Goal: Task Accomplishment & Management: Manage account settings

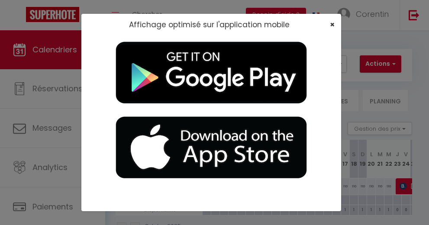
click at [331, 27] on span "×" at bounding box center [332, 24] width 5 height 11
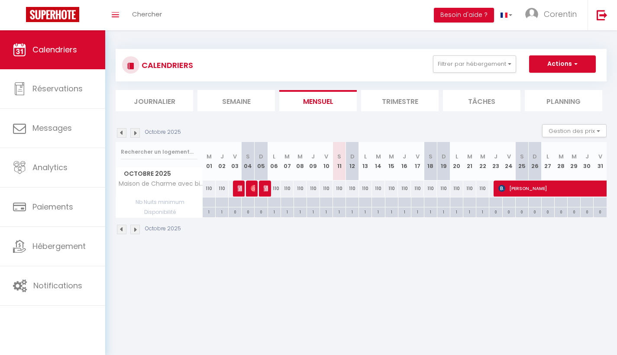
click at [138, 133] on img at bounding box center [135, 133] width 10 height 10
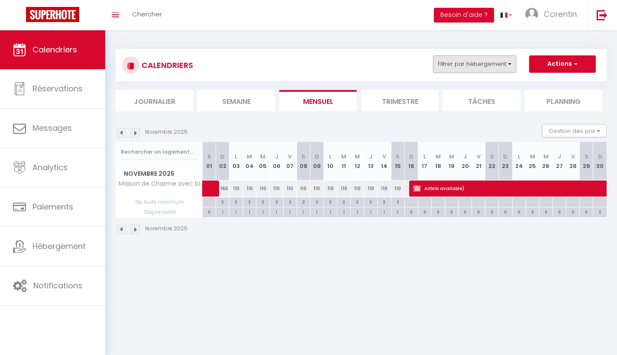
click at [429, 65] on button "Filtrer par hébergement" at bounding box center [474, 63] width 83 height 17
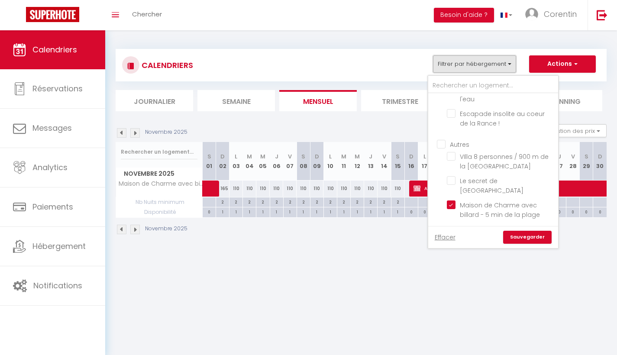
scroll to position [32, 0]
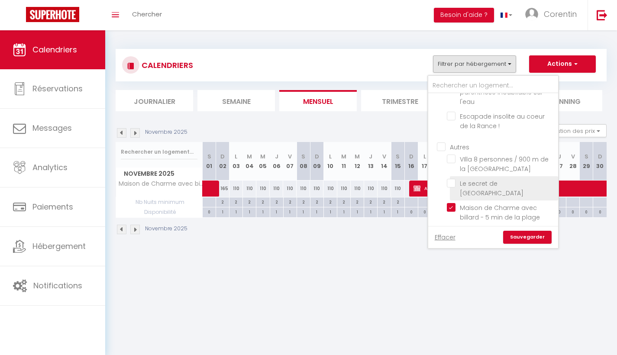
click at [429, 184] on input "Le secret de [GEOGRAPHIC_DATA]" at bounding box center [501, 183] width 108 height 9
checkbox input "true"
checkbox input "false"
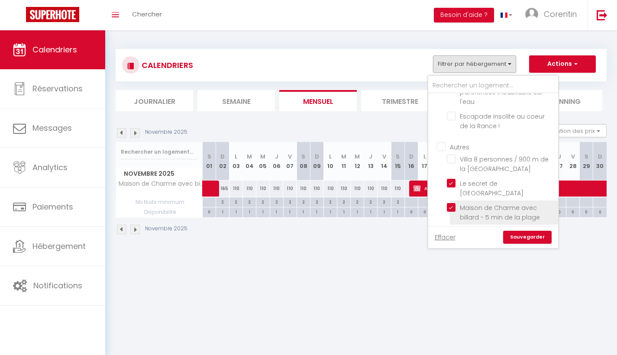
click at [429, 203] on input "Maison de Charme avec billard - 5 min de la plage" at bounding box center [501, 207] width 108 height 9
checkbox input "false"
click at [429, 225] on link "Sauvegarder" at bounding box center [527, 237] width 49 height 13
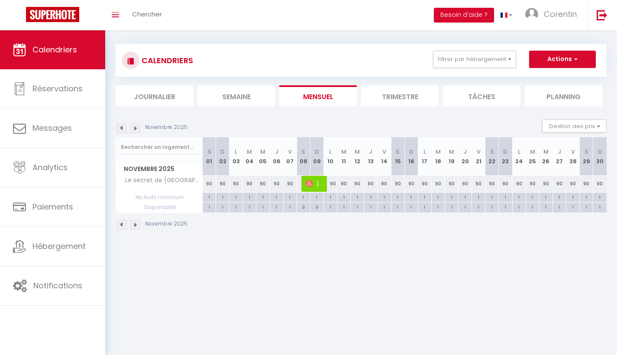
scroll to position [6, 0]
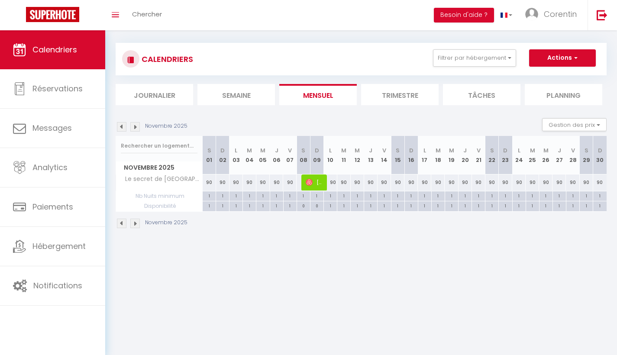
click at [316, 184] on span "[PERSON_NAME]" at bounding box center [315, 182] width 18 height 16
select select "OK"
select select "0"
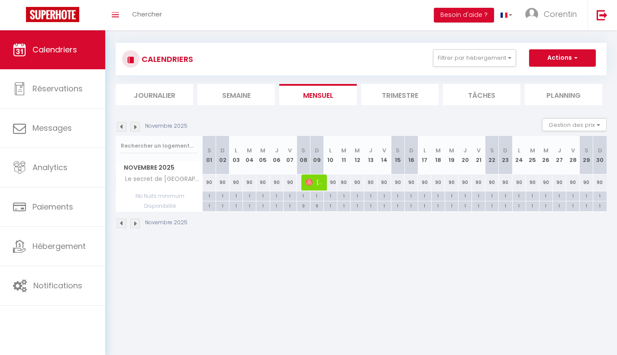
select select "1"
select select
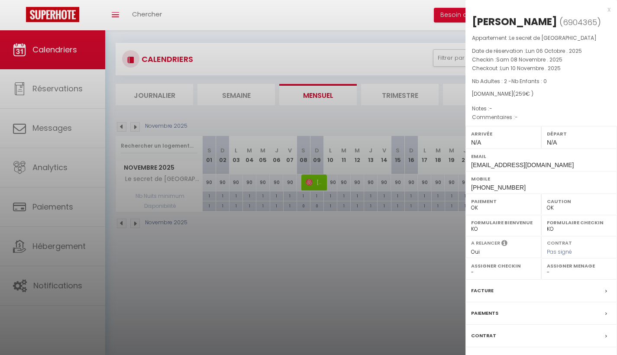
click at [363, 225] on div at bounding box center [308, 177] width 617 height 355
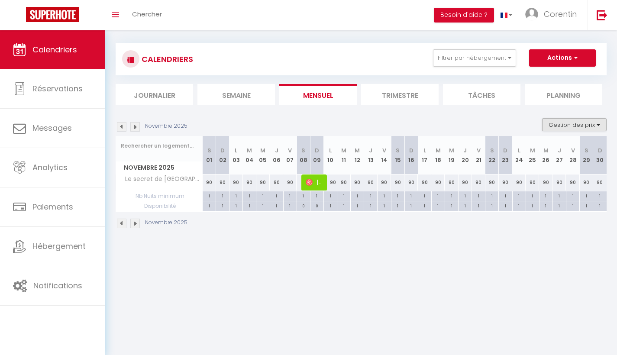
click at [429, 121] on button "Gestion des prix" at bounding box center [574, 124] width 65 height 13
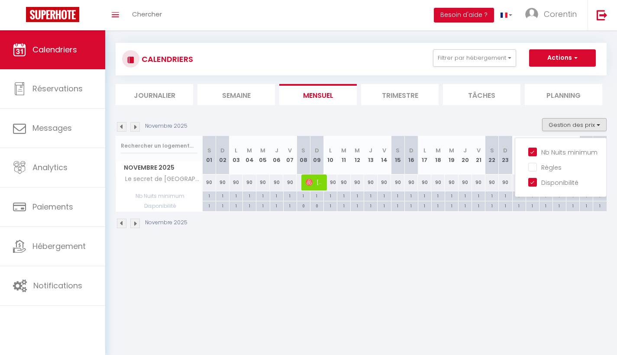
click at [429, 115] on section "Novembre 2025 Gestion des prix Nb Nuits minimum Règles Disponibilité Novembre 2…" at bounding box center [361, 174] width 491 height 128
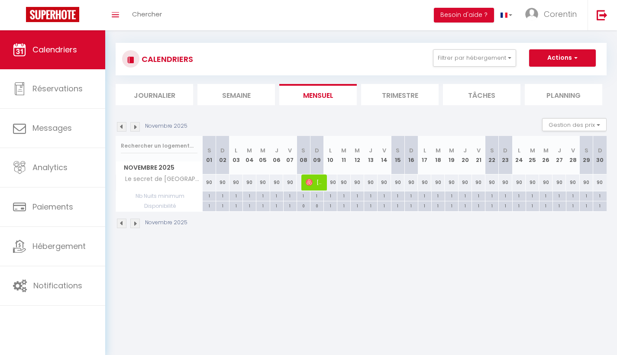
click at [135, 126] on img at bounding box center [135, 127] width 10 height 10
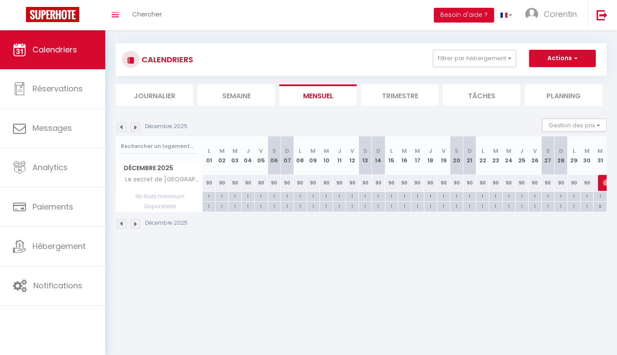
scroll to position [4, 0]
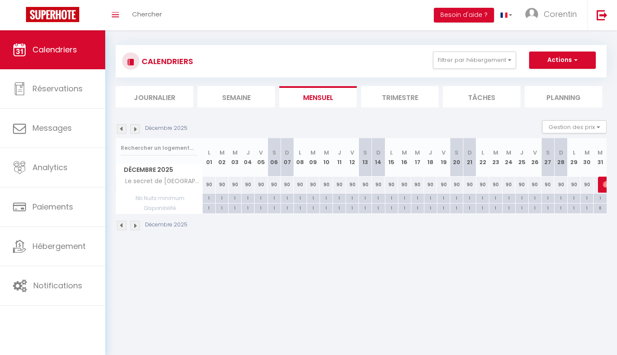
click at [429, 185] on div "90" at bounding box center [496, 185] width 13 height 16
type input "90"
type input "[DATE]"
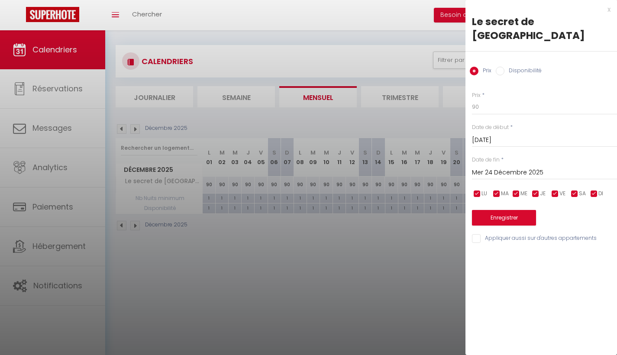
click at [429, 167] on input "Mer 24 Décembre 2025" at bounding box center [544, 172] width 145 height 11
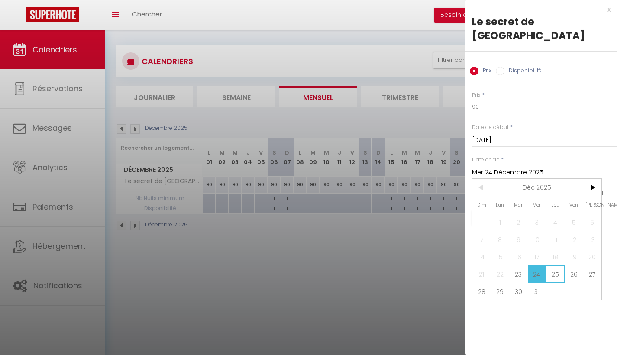
click at [429, 225] on span "25" at bounding box center [555, 274] width 19 height 17
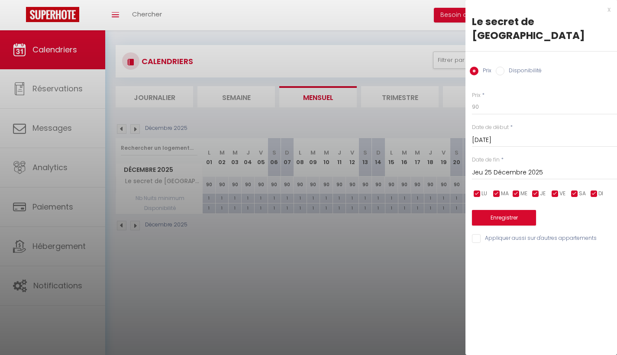
click at [429, 167] on input "Jeu 25 Décembre 2025" at bounding box center [544, 172] width 145 height 11
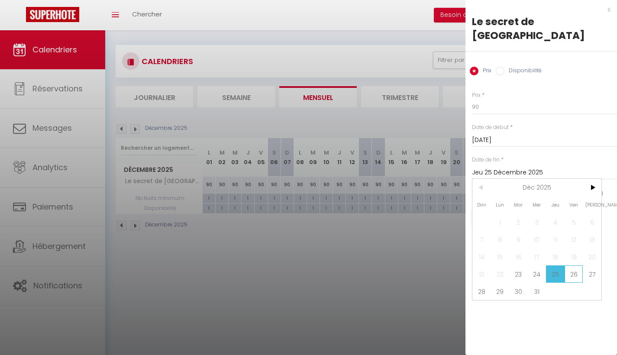
click at [429, 225] on span "26" at bounding box center [574, 274] width 19 height 17
type input "Ven 26 Décembre 2025"
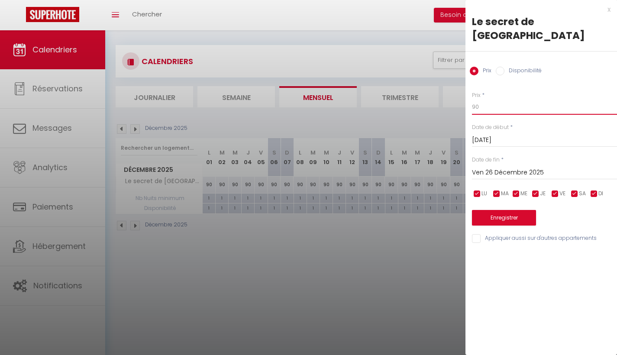
click at [429, 99] on input "90" at bounding box center [544, 107] width 145 height 16
type input "9"
type input "100"
click at [429, 210] on button "Enregistrer" at bounding box center [504, 218] width 64 height 16
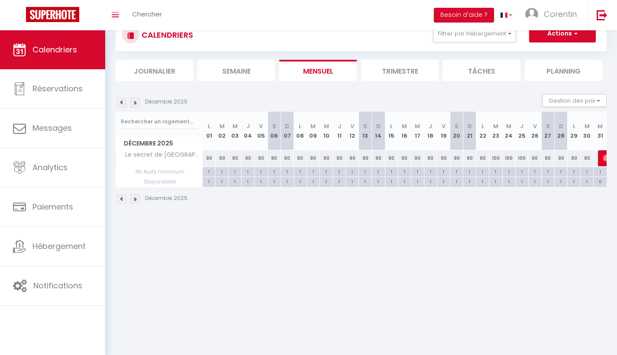
scroll to position [30, 0]
click at [135, 102] on img at bounding box center [135, 103] width 10 height 10
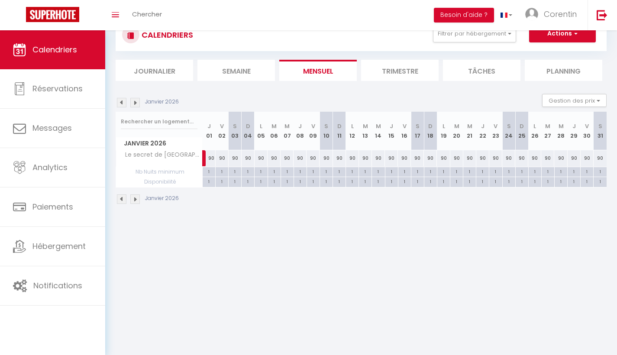
click at [411, 70] on li "Trimestre" at bounding box center [400, 70] width 78 height 21
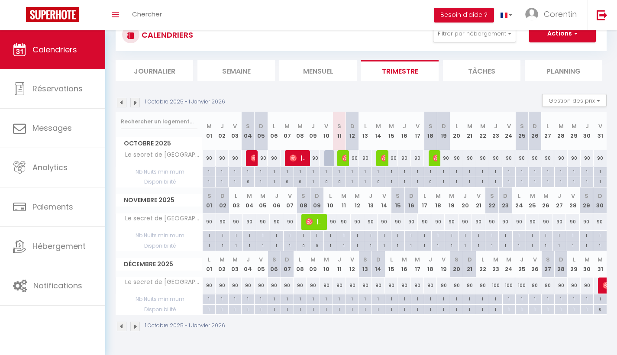
click at [344, 221] on div "90" at bounding box center [343, 222] width 13 height 16
type input "90"
type input "[DATE]"
type input "Mer 12 Novembre 2025"
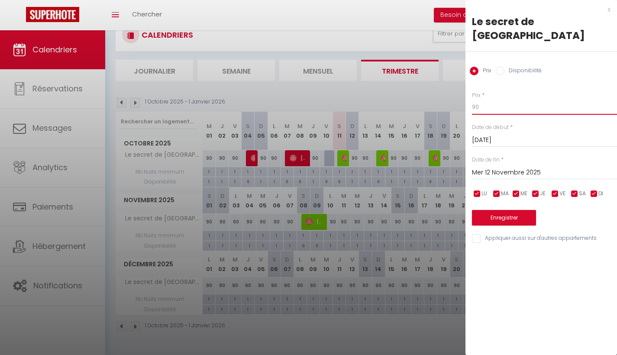
click at [429, 99] on input "90" at bounding box center [544, 107] width 145 height 16
type input "9"
type input "100"
click at [429, 135] on input "[DATE]" at bounding box center [544, 140] width 145 height 11
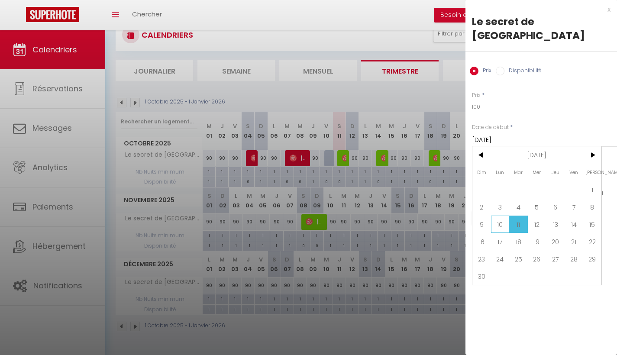
click at [429, 216] on span "10" at bounding box center [500, 224] width 19 height 17
type input "Lun 10 Novembre 2025"
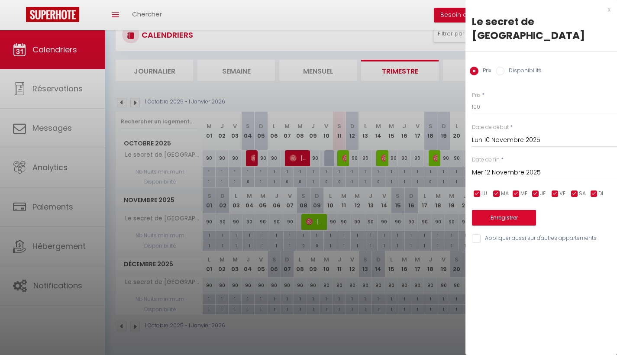
click at [429, 210] on button "Enregistrer" at bounding box center [504, 218] width 64 height 16
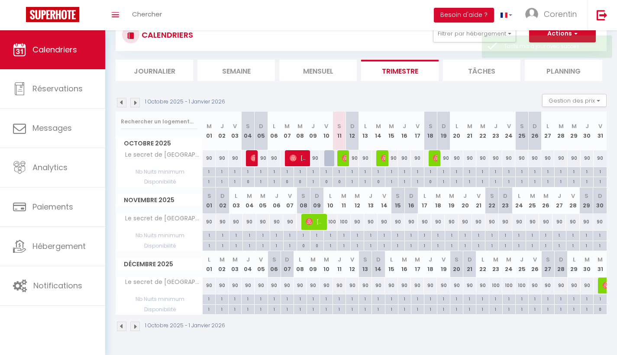
click at [345, 222] on div "100" at bounding box center [343, 222] width 13 height 16
type input "100"
type input "[DATE]"
type input "Mer 12 Novembre 2025"
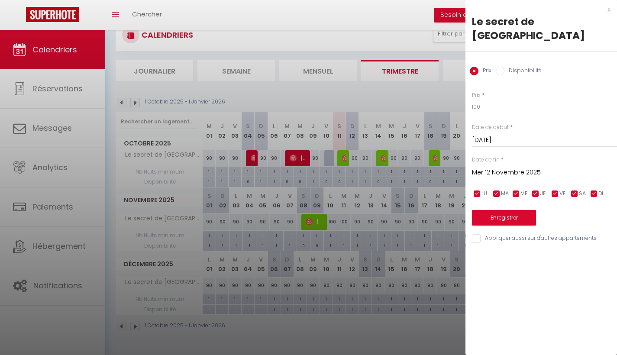
click at [429, 135] on input "[DATE]" at bounding box center [544, 140] width 145 height 11
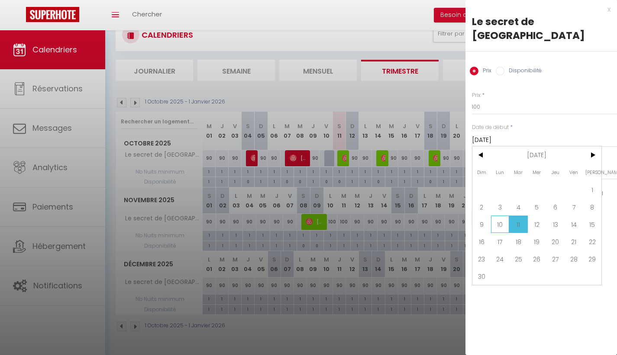
click at [429, 216] on span "10" at bounding box center [500, 224] width 19 height 17
type input "Lun 10 Novembre 2025"
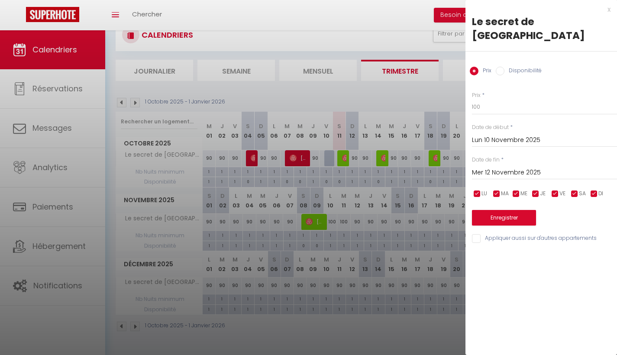
click at [429, 167] on input "Mer 12 Novembre 2025" at bounding box center [544, 172] width 145 height 11
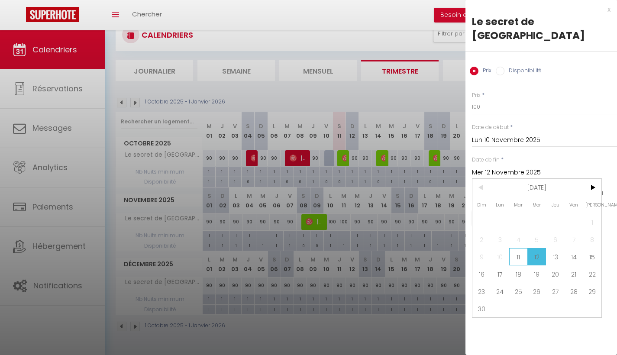
click at [429, 225] on span "11" at bounding box center [518, 256] width 19 height 17
type input "[DATE]"
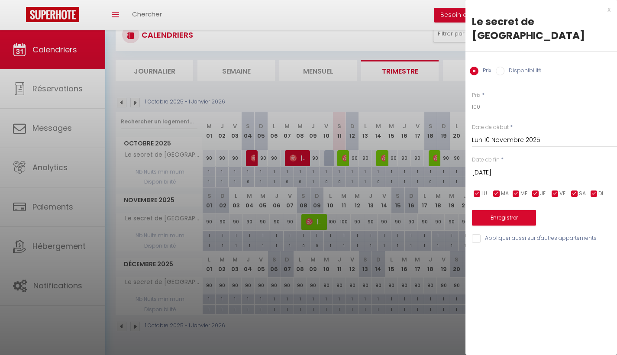
click at [429, 210] on button "Enregistrer" at bounding box center [504, 218] width 64 height 16
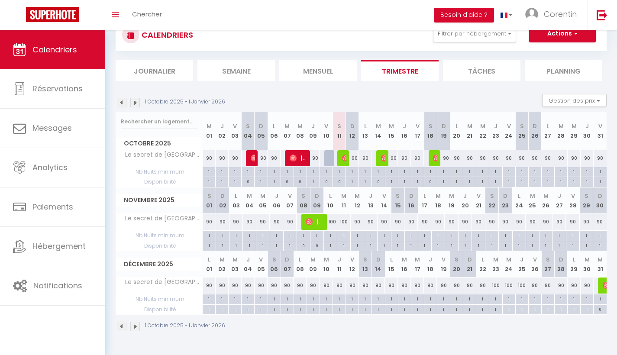
scroll to position [30, 0]
click at [121, 103] on img at bounding box center [122, 103] width 10 height 10
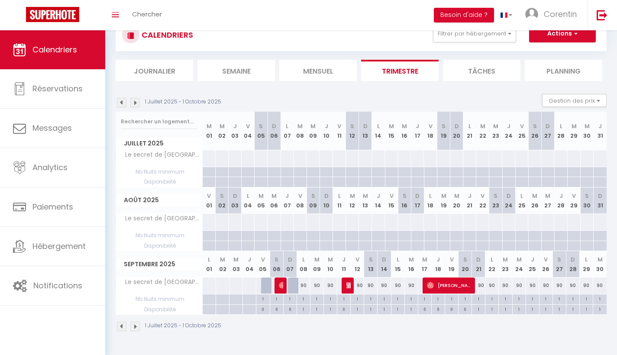
click at [135, 103] on img at bounding box center [135, 103] width 10 height 10
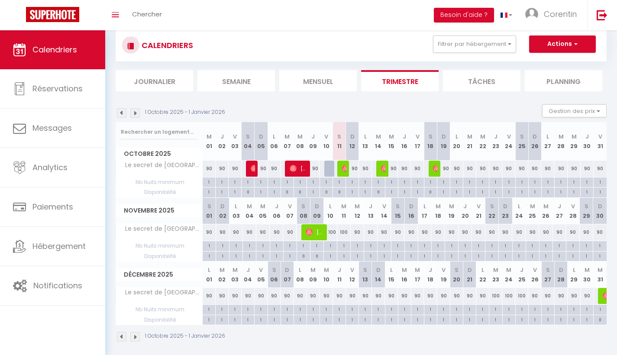
scroll to position [17, 0]
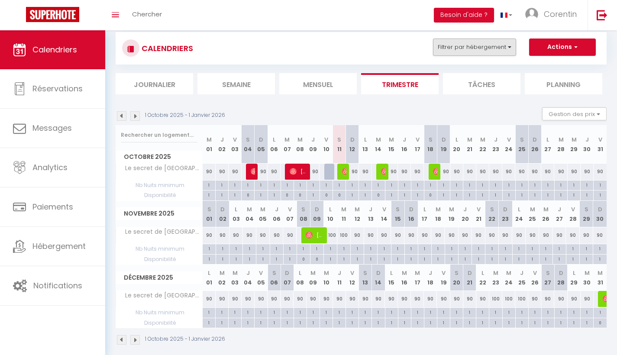
click at [429, 48] on button "Filtrer par hébergement" at bounding box center [474, 47] width 83 height 17
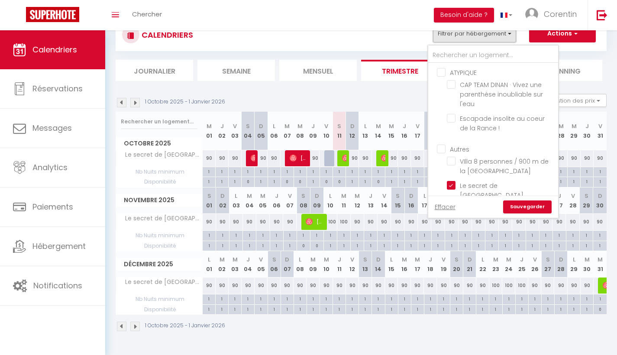
scroll to position [0, 0]
click at [375, 100] on div "1 Octobre 2025 - 1 Janvier 2026 Gestion des prix Nb Nuits minimum Règles Dispon…" at bounding box center [361, 103] width 491 height 18
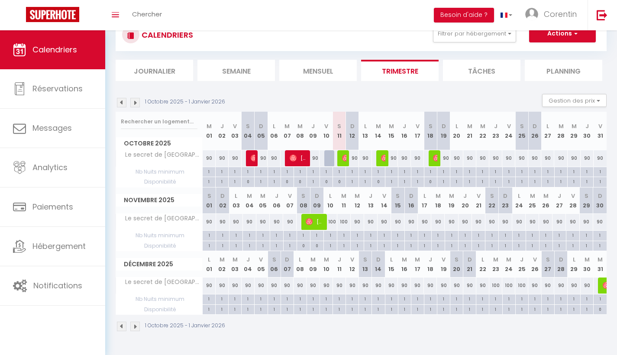
scroll to position [30, 0]
